Goal: Transaction & Acquisition: Purchase product/service

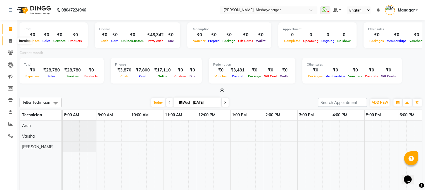
click at [9, 41] on icon at bounding box center [10, 41] width 3 height 4
select select "service"
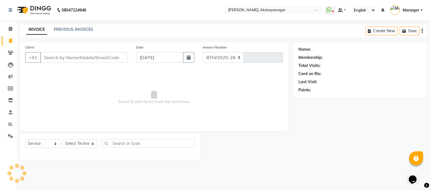
select select "7395"
type input "0601"
click at [82, 144] on select "Select Technician Arun Manager [PERSON_NAME]" at bounding box center [79, 143] width 35 height 9
select select "88607"
click at [62, 139] on select "Select Technician Arun Manager [PERSON_NAME]" at bounding box center [79, 143] width 35 height 9
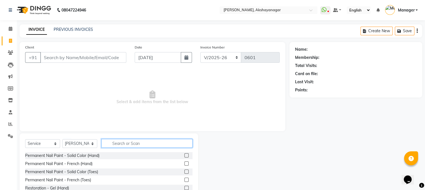
click at [125, 145] on input "text" at bounding box center [147, 143] width 91 height 9
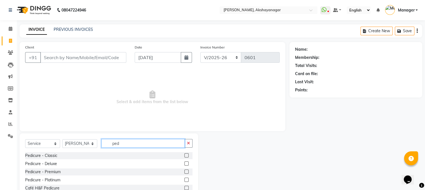
click at [125, 145] on input "ped" at bounding box center [143, 143] width 83 height 9
type input "p"
type input "avl"
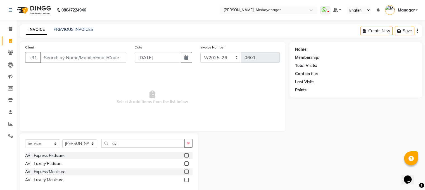
click at [186, 154] on label at bounding box center [187, 155] width 4 height 4
click at [186, 154] on input "checkbox" at bounding box center [187, 156] width 4 height 4
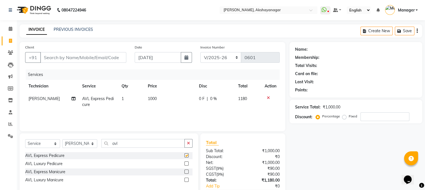
checkbox input "false"
click at [123, 99] on td "1" at bounding box center [131, 101] width 26 height 18
select select "88607"
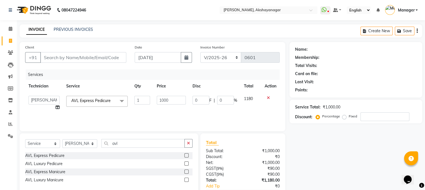
click at [123, 99] on span at bounding box center [121, 101] width 11 height 11
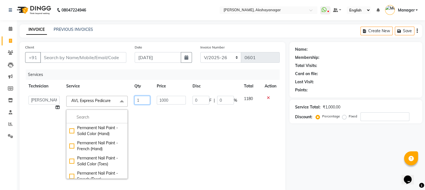
click at [137, 100] on input "1" at bounding box center [143, 100] width 16 height 9
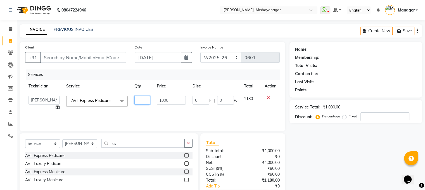
type input "3"
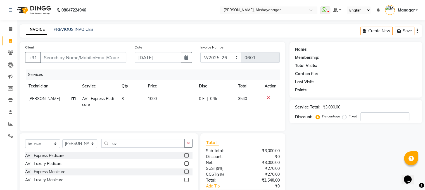
click at [145, 110] on tr "[PERSON_NAME] AVL Express Pedicure 3 1000 0 F | 0 % 3540" at bounding box center [152, 101] width 255 height 18
click at [124, 143] on input "avl" at bounding box center [143, 143] width 83 height 9
type input "a"
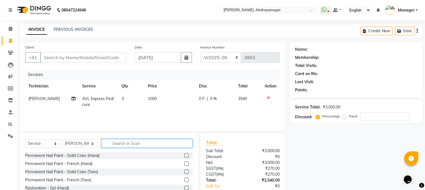
click at [116, 142] on input "text" at bounding box center [147, 143] width 91 height 9
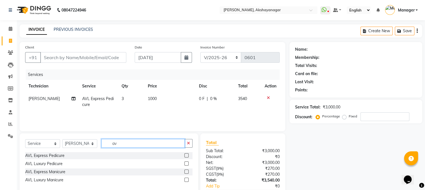
type input "avl"
click at [185, 171] on label at bounding box center [187, 171] width 4 height 4
click at [185, 171] on input "checkbox" at bounding box center [187, 172] width 4 height 4
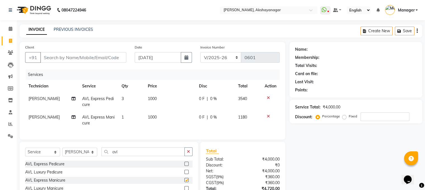
checkbox input "false"
click at [123, 117] on td "1" at bounding box center [131, 120] width 26 height 18
select select "88607"
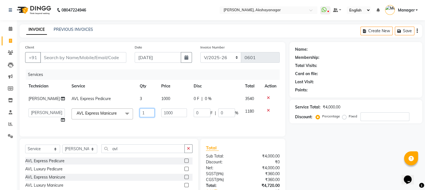
click at [142, 114] on input "1" at bounding box center [147, 112] width 15 height 9
type input "3"
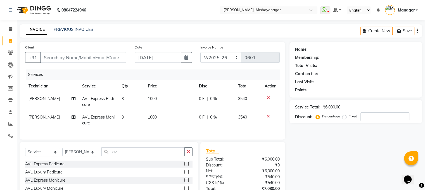
click at [159, 121] on td "1000" at bounding box center [170, 120] width 51 height 18
select select "88607"
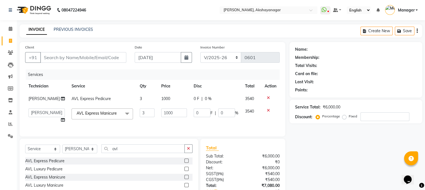
click at [347, 166] on div "Name: Membership: Total Visits: Card on file: Last Visit: Points: Service Total…" at bounding box center [358, 131] width 137 height 179
click at [87, 57] on input "Client" at bounding box center [83, 57] width 86 height 11
type input "7"
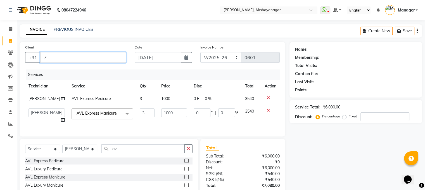
type input "0"
type input "7760304899"
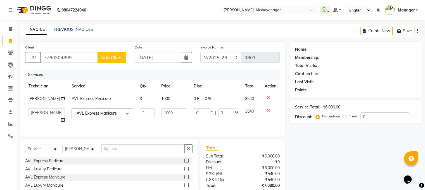
click at [117, 60] on span "Add Client" at bounding box center [112, 58] width 22 height 6
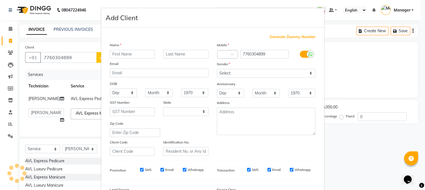
select select "21"
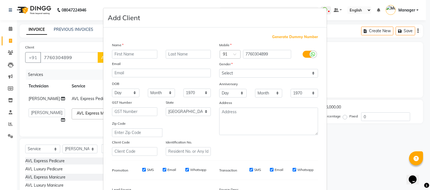
click at [139, 55] on input "text" at bounding box center [134, 54] width 45 height 9
type input "[PERSON_NAME]"
click at [292, 145] on div "Mobile Country Code × 91 7760304899 Gender Select [DEMOGRAPHIC_DATA] [DEMOGRAPH…" at bounding box center [268, 99] width 107 height 114
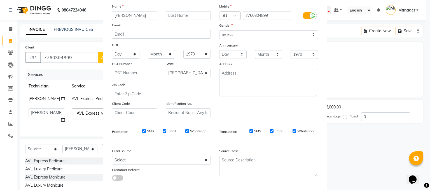
scroll to position [71, 0]
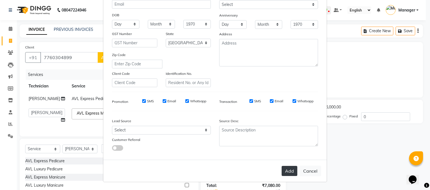
click at [288, 170] on button "Add" at bounding box center [289, 171] width 16 height 10
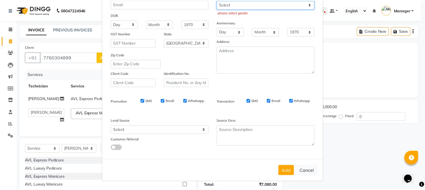
scroll to position [69, 0]
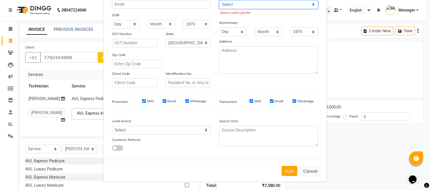
click at [302, 2] on select "Select [DEMOGRAPHIC_DATA] [DEMOGRAPHIC_DATA] Other Prefer Not To Say" at bounding box center [268, 4] width 99 height 9
select select "[DEMOGRAPHIC_DATA]"
click at [219, 0] on select "Select [DEMOGRAPHIC_DATA] [DEMOGRAPHIC_DATA] Other Prefer Not To Say" at bounding box center [268, 4] width 99 height 9
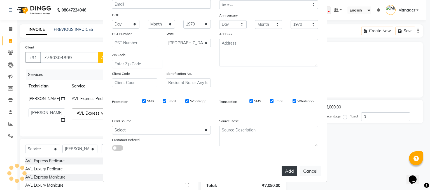
click at [286, 173] on button "Add" at bounding box center [289, 171] width 16 height 10
type input "77******99"
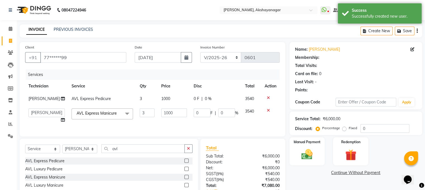
select select "1: Object"
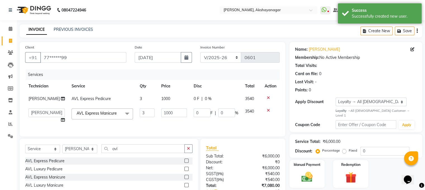
click at [244, 143] on div "Total Sub Total: ₹6,000.00 Discount: ₹0 Net: ₹6,000.00 SGST ( 9% ) ₹540.00 CGST…" at bounding box center [243, 179] width 85 height 82
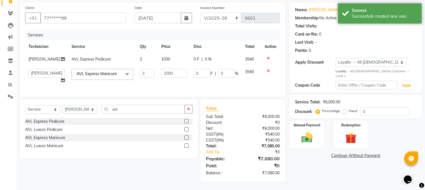
scroll to position [44, 0]
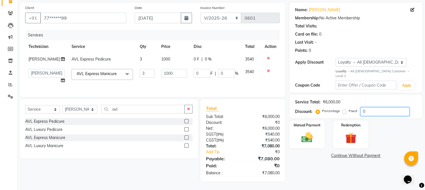
click at [379, 107] on input "0" at bounding box center [385, 111] width 49 height 9
type input "01"
type input "30"
type input "1"
type input "010"
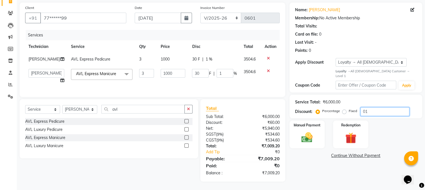
type input "300"
type input "10"
type input "01"
type input "30"
type input "1"
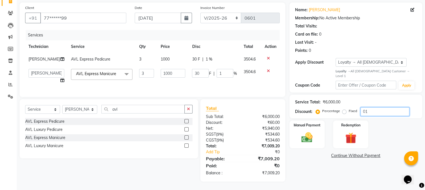
type input "015"
type input "450"
type input "15"
type input "01"
type input "30"
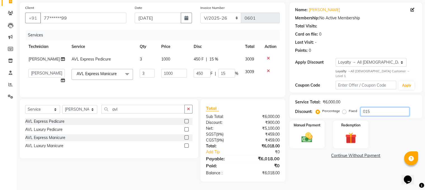
type input "1"
type input "0"
type input "1"
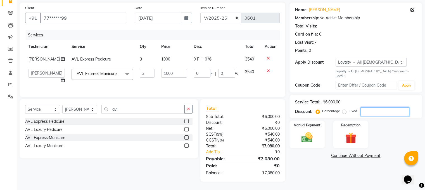
type input "30"
type input "1"
type input "15"
type input "450"
type input "15"
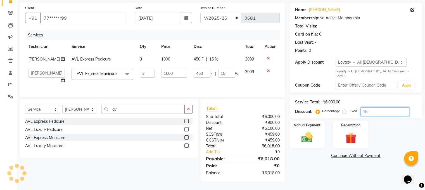
type input "15"
click at [166, 79] on td "1000" at bounding box center [174, 75] width 32 height 21
click at [304, 160] on div "Name: [PERSON_NAME] Membership: No Active Membership Total Visits: Card on file…" at bounding box center [358, 92] width 137 height 179
click at [316, 131] on img at bounding box center [307, 137] width 19 height 13
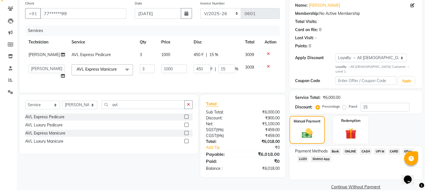
click at [352, 148] on span "ONLINE" at bounding box center [350, 151] width 15 height 6
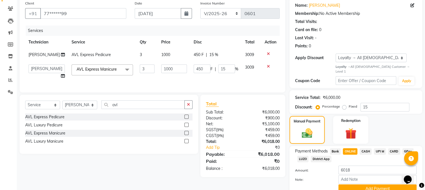
scroll to position [65, 0]
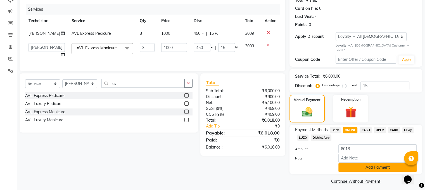
click at [380, 165] on button "Add Payment" at bounding box center [378, 167] width 78 height 9
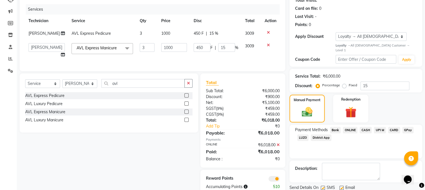
scroll to position [84, 0]
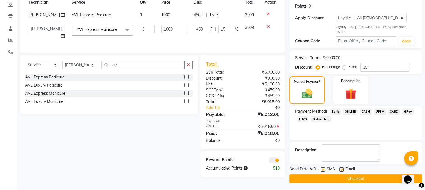
click at [371, 174] on button "Checkout" at bounding box center [356, 178] width 133 height 9
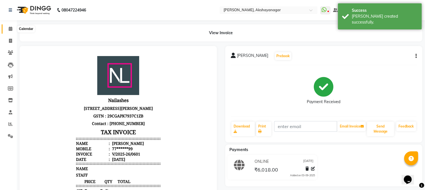
click at [10, 31] on icon at bounding box center [11, 29] width 4 height 4
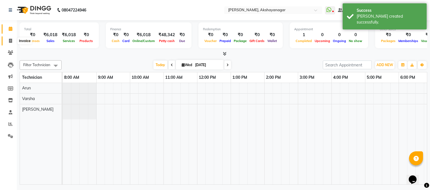
click at [11, 40] on icon at bounding box center [10, 41] width 3 height 4
select select "service"
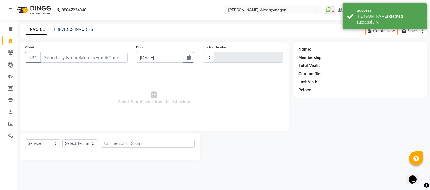
type input "0602"
select select "7395"
click at [64, 56] on input "Client" at bounding box center [83, 57] width 87 height 11
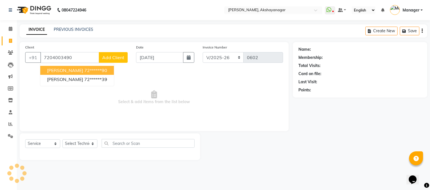
type input "7204003490"
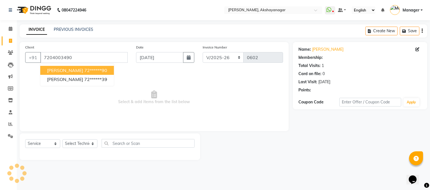
select select "1: Object"
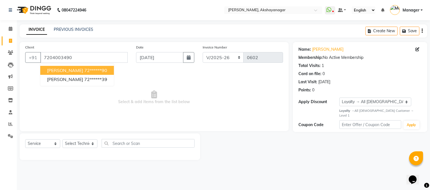
click at [75, 70] on span "[PERSON_NAME]" at bounding box center [65, 70] width 36 height 6
type input "72******90"
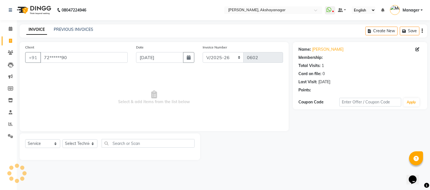
select select "1: Object"
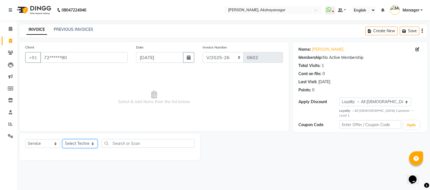
click at [76, 143] on select "Select Technician Arun Manager [PERSON_NAME]" at bounding box center [79, 143] width 35 height 9
select select "82122"
click at [62, 139] on select "Select Technician Arun Manager [PERSON_NAME]" at bounding box center [79, 143] width 35 height 9
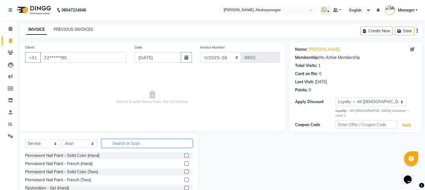
click at [119, 142] on input "text" at bounding box center [147, 143] width 91 height 9
type input "EXT"
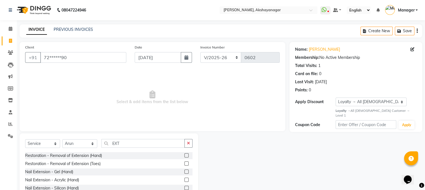
click at [185, 173] on label at bounding box center [187, 171] width 4 height 4
click at [185, 173] on input "checkbox" at bounding box center [187, 172] width 4 height 4
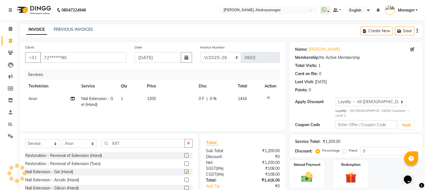
checkbox input "false"
click at [270, 98] on div at bounding box center [271, 98] width 12 height 4
click at [268, 97] on icon at bounding box center [268, 98] width 3 height 4
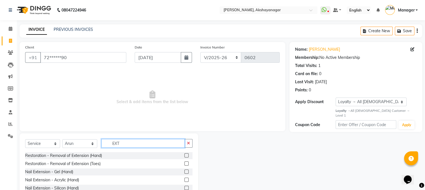
click at [118, 142] on input "EXT" at bounding box center [143, 143] width 83 height 9
type input "ACR"
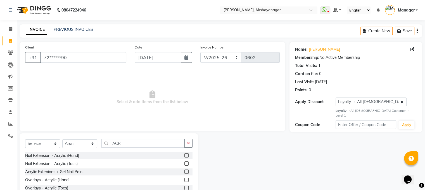
click at [186, 172] on label at bounding box center [187, 171] width 4 height 4
click at [186, 172] on input "checkbox" at bounding box center [187, 172] width 4 height 4
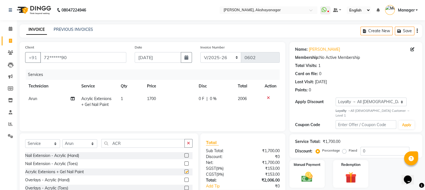
checkbox input "false"
click at [135, 146] on input "ACR" at bounding box center [143, 143] width 83 height 9
click at [137, 144] on input "ACR" at bounding box center [143, 143] width 83 height 9
type input "A"
click at [122, 99] on span "1" at bounding box center [122, 98] width 2 height 5
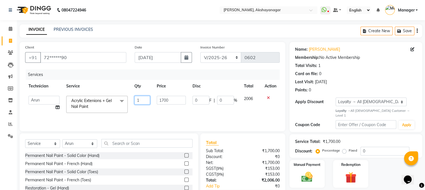
click at [140, 100] on input "1" at bounding box center [143, 100] width 16 height 9
type input "2"
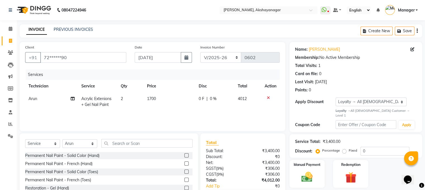
click at [221, 116] on div "Services Technician Service Qty Price Disc Total Action Arun Acrylic Extenions …" at bounding box center [152, 97] width 255 height 56
click at [232, 113] on div "Services Technician Service Qty Price Disc Total Action Arun Acrylic Extenions …" at bounding box center [152, 97] width 255 height 56
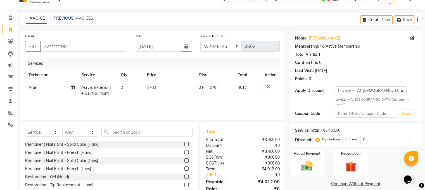
scroll to position [35, 0]
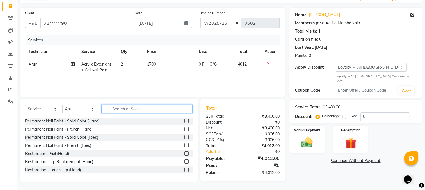
click at [121, 109] on input "text" at bounding box center [147, 108] width 91 height 9
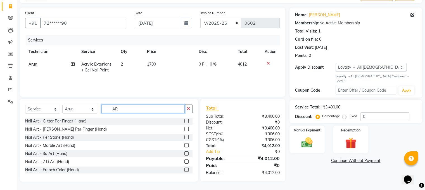
type input "A"
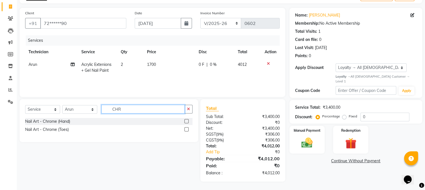
type input "CHR"
click at [187, 120] on label at bounding box center [187, 121] width 4 height 4
click at [187, 120] on input "checkbox" at bounding box center [187, 121] width 4 height 4
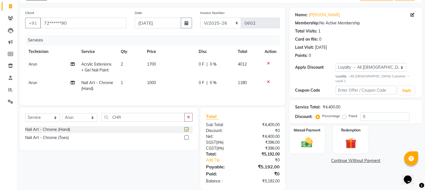
checkbox input "false"
click at [157, 82] on td "1000" at bounding box center [169, 85] width 51 height 18
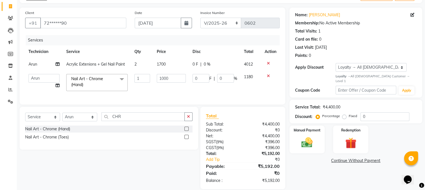
click at [157, 82] on input "1000" at bounding box center [171, 78] width 29 height 9
click at [162, 82] on input "120" at bounding box center [171, 78] width 29 height 9
type input "0150"
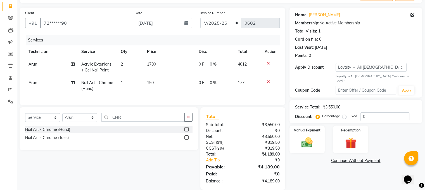
click at [123, 83] on td "1" at bounding box center [130, 85] width 26 height 18
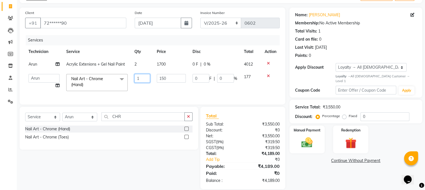
click at [140, 78] on input "1" at bounding box center [143, 78] width 16 height 9
type input "2"
click at [156, 91] on td "150" at bounding box center [172, 82] width 36 height 24
click at [318, 172] on div "Name: [PERSON_NAME] Membership: No Active Membership Total Visits: 1 Card on fi…" at bounding box center [358, 98] width 137 height 181
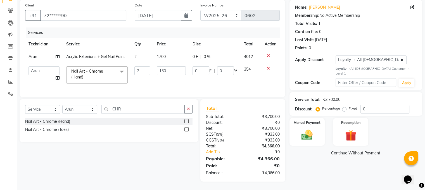
scroll to position [46, 0]
click at [371, 105] on input "0" at bounding box center [385, 109] width 49 height 9
type input "1"
type input "3"
type input "1"
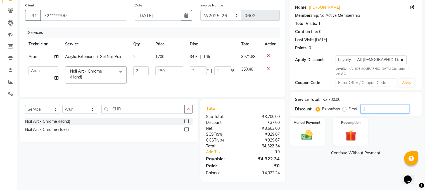
type input "10"
type input "30"
type input "10"
click at [313, 119] on label "Manual Payment" at bounding box center [307, 121] width 28 height 5
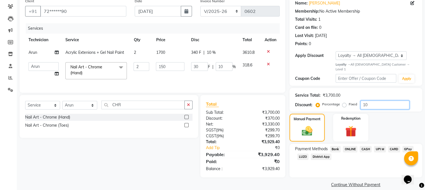
click at [371, 101] on input "10" at bounding box center [385, 104] width 49 height 9
type input "1"
type input "3"
type input "1"
type input "11"
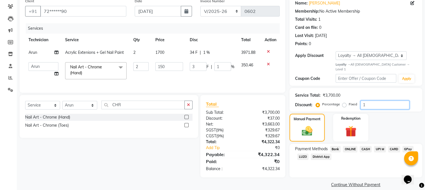
type input "33"
type input "11"
type input "100"
type input "300"
type input "100"
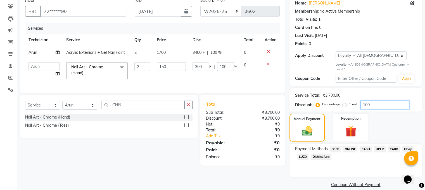
type input "10"
type input "30"
type input "10"
type input "1"
type input "3"
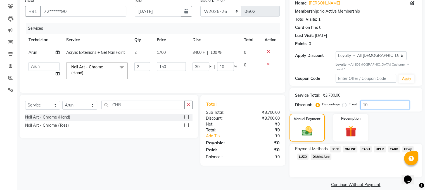
type input "1"
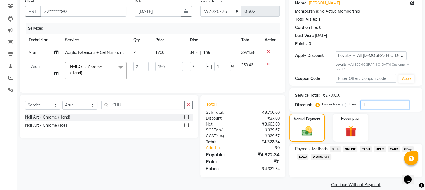
type input "11"
type input "33"
type input "11"
type input "1"
type input "3"
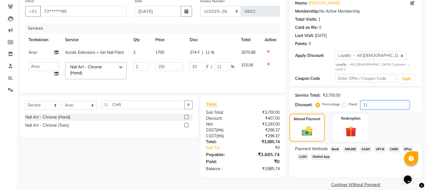
type input "1"
type input "10"
type input "30"
type input "10"
click at [367, 146] on span "CASH" at bounding box center [366, 149] width 12 height 6
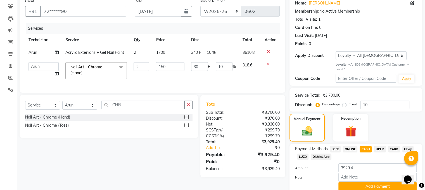
scroll to position [65, 0]
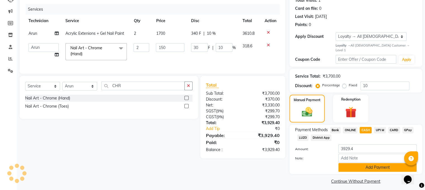
click at [380, 164] on button "Add Payment" at bounding box center [378, 167] width 78 height 9
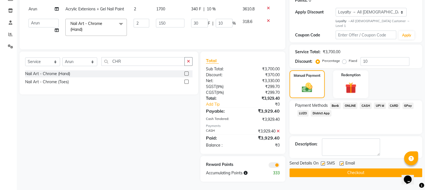
scroll to position [94, 0]
click at [359, 168] on button "Checkout" at bounding box center [356, 172] width 133 height 9
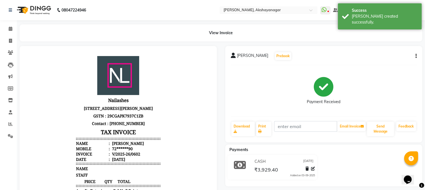
click at [178, 11] on nav "08047224946 Select Location × [GEOGRAPHIC_DATA], Akshayanagar WhatsApp Status ✕…" at bounding box center [212, 10] width 425 height 20
click at [11, 29] on icon at bounding box center [11, 29] width 4 height 4
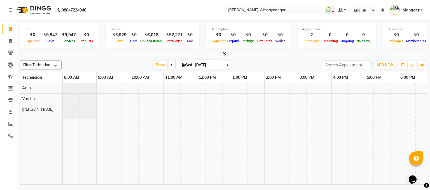
click at [112, 57] on div "Total ₹0 Expenses ₹9,947 Sales ₹9,947 Services ₹0 Products Finance ₹3,929 Cash …" at bounding box center [223, 103] width 413 height 166
click at [225, 54] on icon at bounding box center [225, 53] width 4 height 4
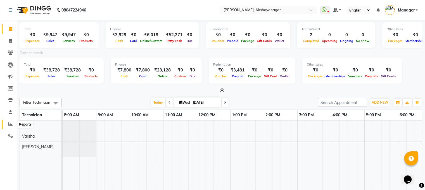
click at [10, 124] on icon at bounding box center [10, 124] width 4 height 4
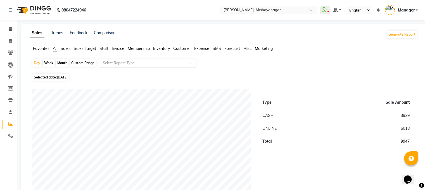
click at [103, 49] on span "Staff" at bounding box center [104, 48] width 9 height 5
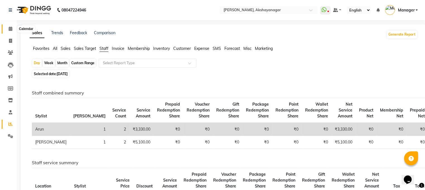
click at [10, 29] on icon at bounding box center [11, 29] width 4 height 4
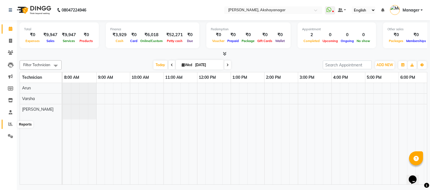
click at [10, 123] on icon at bounding box center [10, 124] width 4 height 4
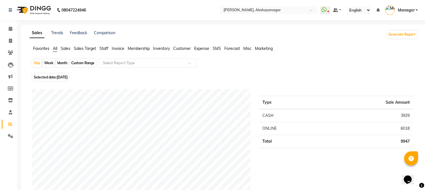
click at [105, 50] on span "Staff" at bounding box center [104, 48] width 9 height 5
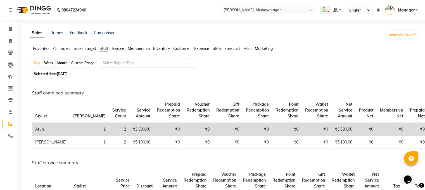
click at [161, 82] on div "Staff combined summary Stylist Bill Count Service Count Service Amount Prepaid …" at bounding box center [222, 179] width 390 height 200
click at [11, 29] on icon at bounding box center [11, 29] width 4 height 4
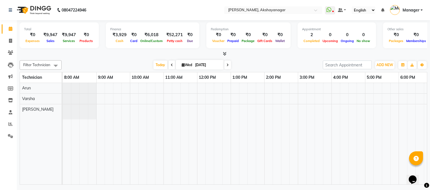
scroll to position [0, 73]
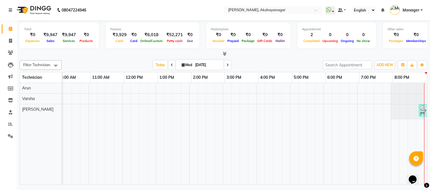
click at [425, 180] on div "Total ₹0 Expenses ₹9,947 Sales ₹9,947 Services ₹0 Products Finance ₹3,929 Cash …" at bounding box center [223, 103] width 413 height 166
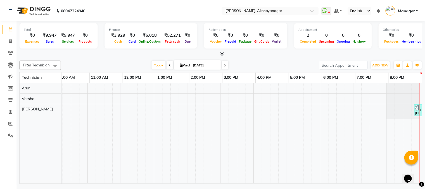
scroll to position [0, 75]
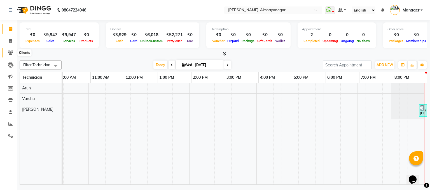
click at [11, 50] on icon at bounding box center [10, 52] width 5 height 4
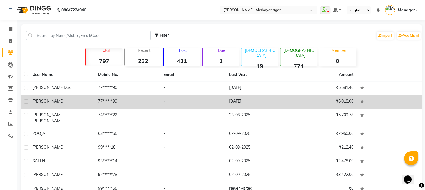
click at [60, 99] on div "[PERSON_NAME]" at bounding box center [61, 101] width 59 height 6
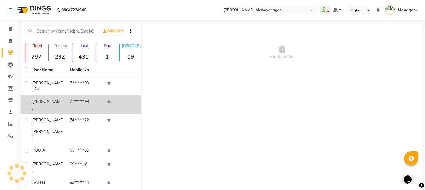
click at [60, 99] on div "[PERSON_NAME]" at bounding box center [47, 104] width 31 height 12
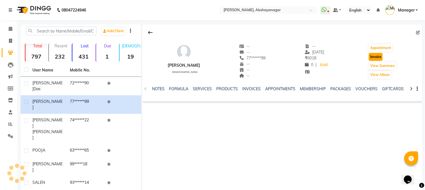
click at [377, 57] on button "Invoice" at bounding box center [376, 57] width 14 height 8
select select "service"
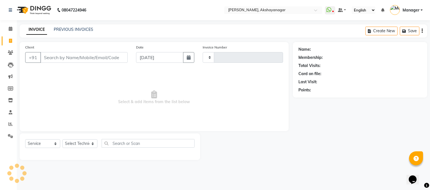
type input "0603"
select select "7395"
type input "77******99"
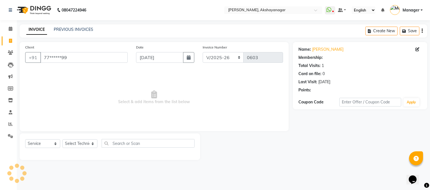
select select "1: Object"
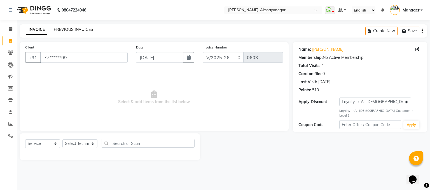
click at [82, 28] on link "PREVIOUS INVOICES" at bounding box center [73, 29] width 39 height 5
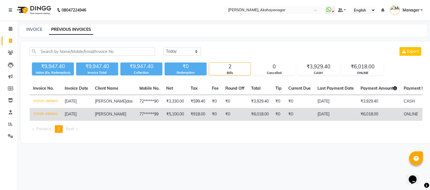
click at [187, 121] on td "₹918.00" at bounding box center [197, 114] width 21 height 13
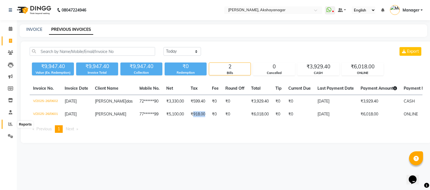
click at [10, 127] on span at bounding box center [11, 124] width 10 height 6
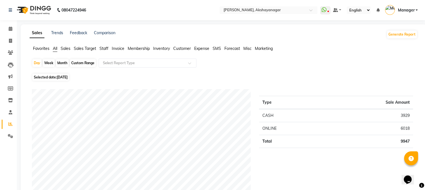
click at [105, 48] on span "Staff" at bounding box center [104, 48] width 9 height 5
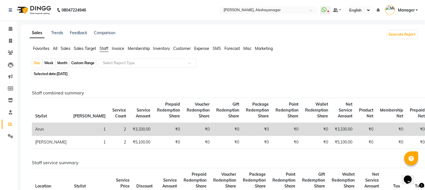
click at [60, 62] on div "Month" at bounding box center [62, 63] width 13 height 8
select select "9"
select select "2025"
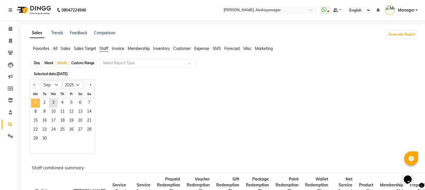
click at [37, 104] on span "1" at bounding box center [35, 102] width 9 height 9
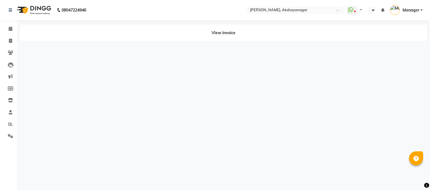
select select "en"
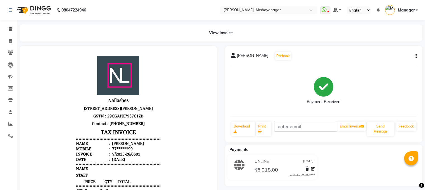
click at [173, 116] on body "Nailashes Shop no-5, Hiranandani entrance complex, Akshaya gardens, akshayanaga…" at bounding box center [118, 179] width 182 height 250
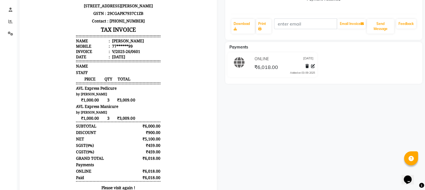
scroll to position [143, 0]
